Goal: Transaction & Acquisition: Purchase product/service

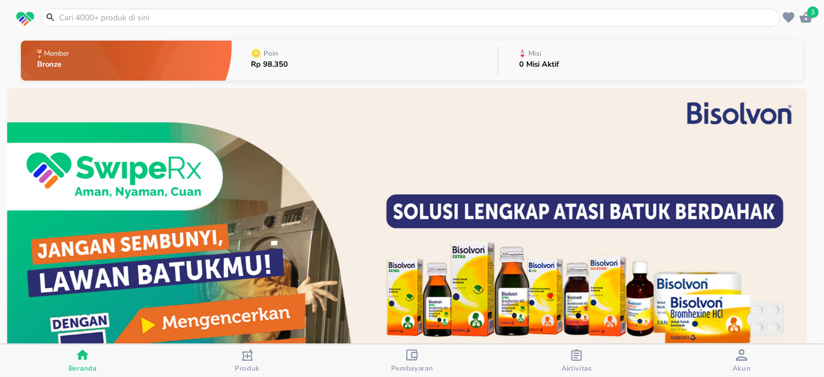
click at [425, 363] on span "Pembayaran" at bounding box center [412, 367] width 42 height 9
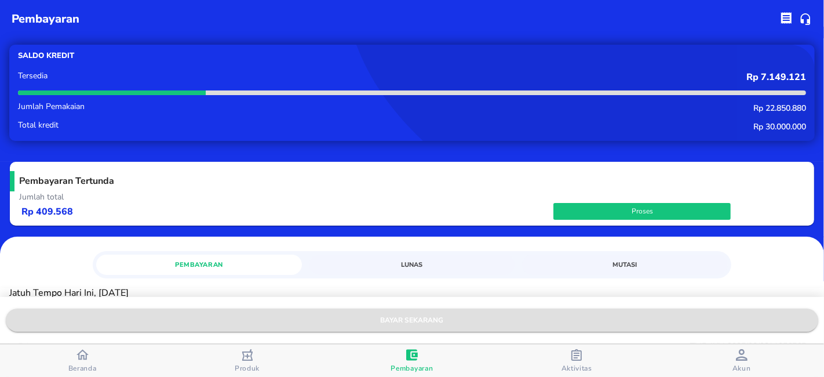
click at [448, 323] on span "bayar sekarang" at bounding box center [412, 320] width 794 height 12
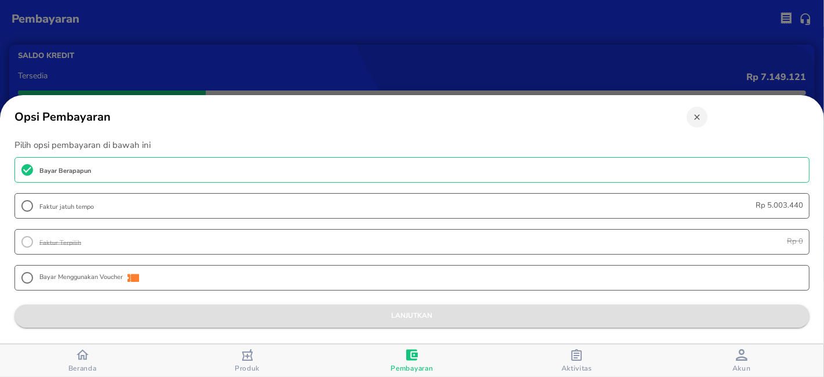
click at [455, 312] on span "lanjutkan" at bounding box center [412, 315] width 777 height 12
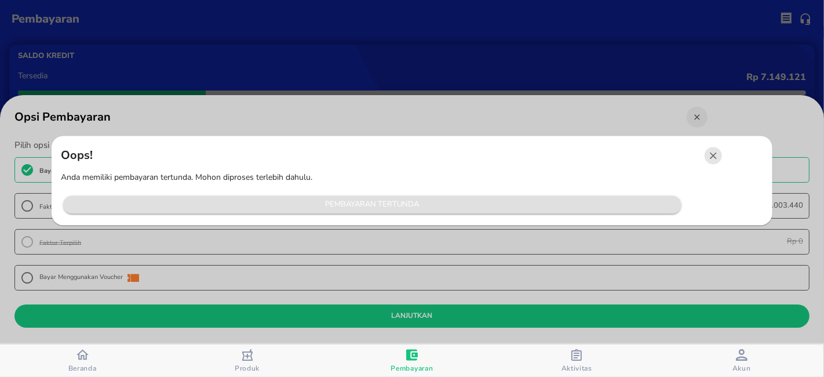
click at [453, 206] on span "Pembayaran Tertunda" at bounding box center [372, 204] width 607 height 13
radio input "false"
radio input "true"
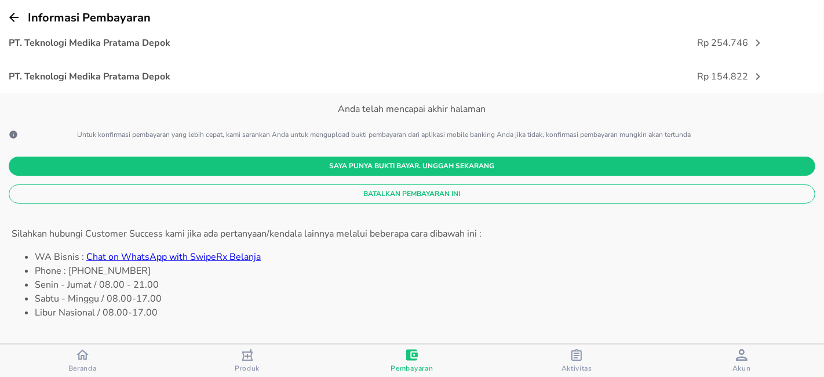
scroll to position [257, 0]
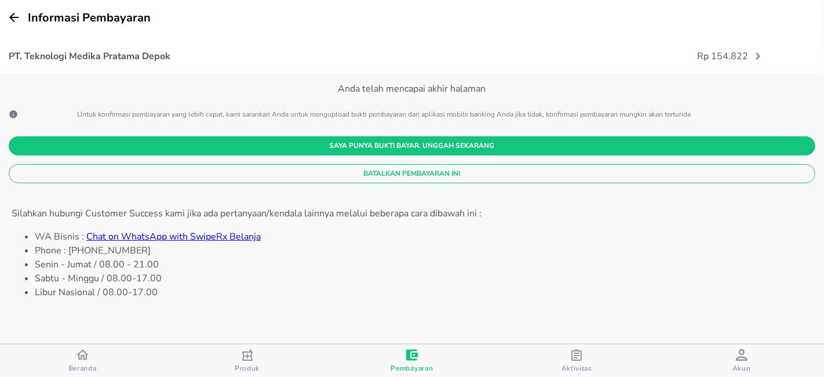
click at [419, 170] on span "Batalkan Pembayaran Ini" at bounding box center [412, 173] width 788 height 12
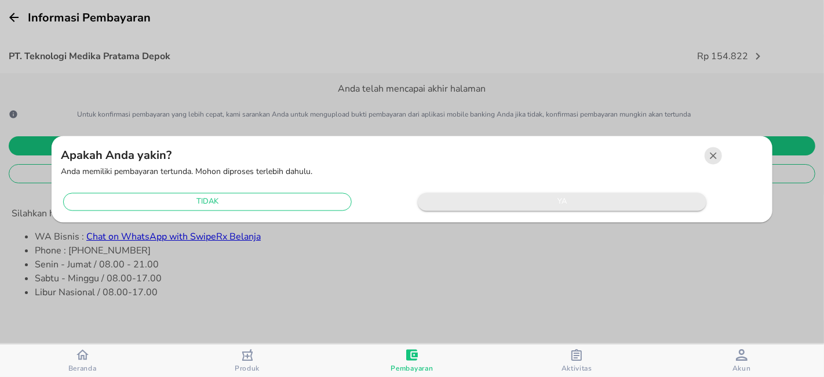
click at [496, 201] on span "ya" at bounding box center [562, 201] width 277 height 13
